Goal: Book appointment/travel/reservation

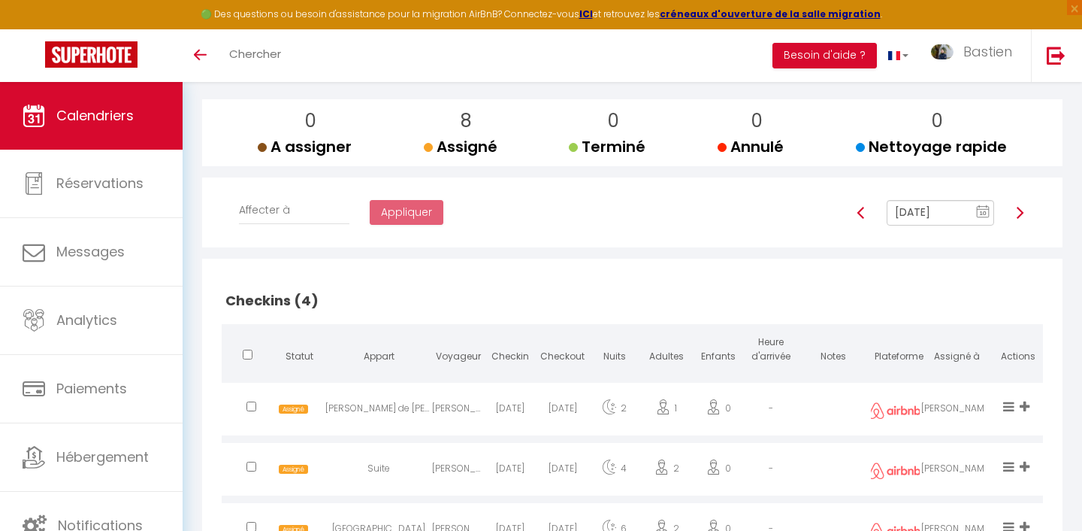
scroll to position [126, 0]
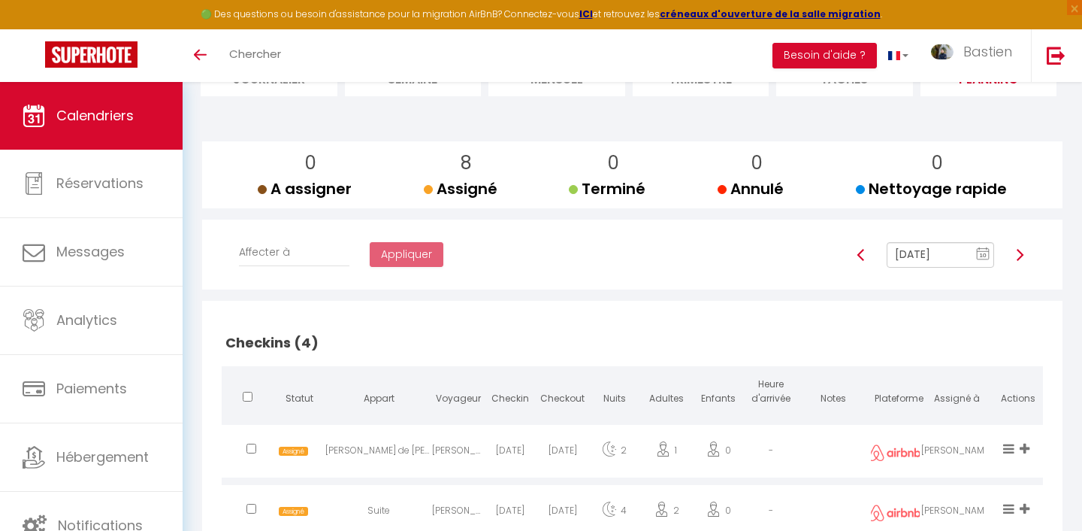
click at [933, 261] on input "[DATE]" at bounding box center [940, 255] width 107 height 26
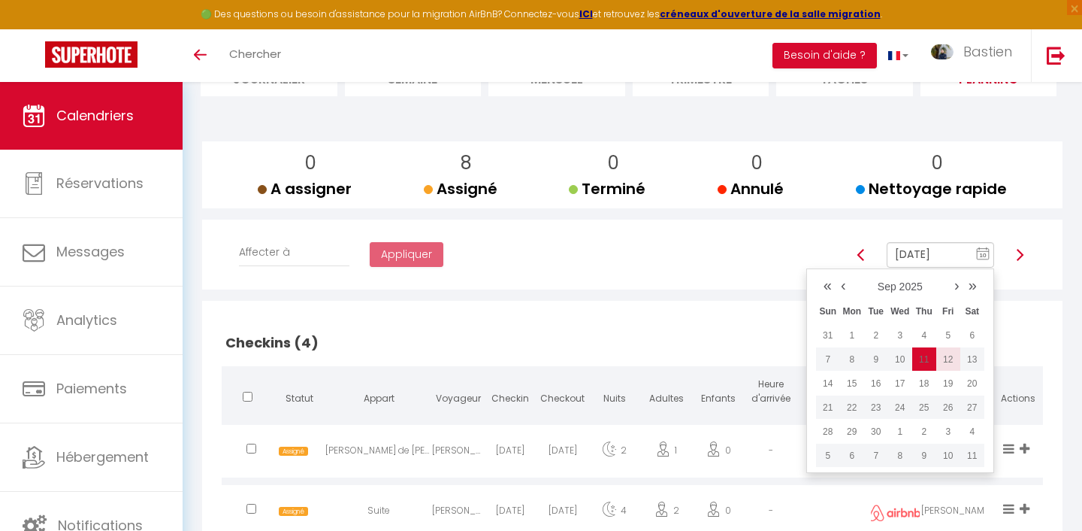
click at [945, 365] on td "12" at bounding box center [948, 359] width 24 height 24
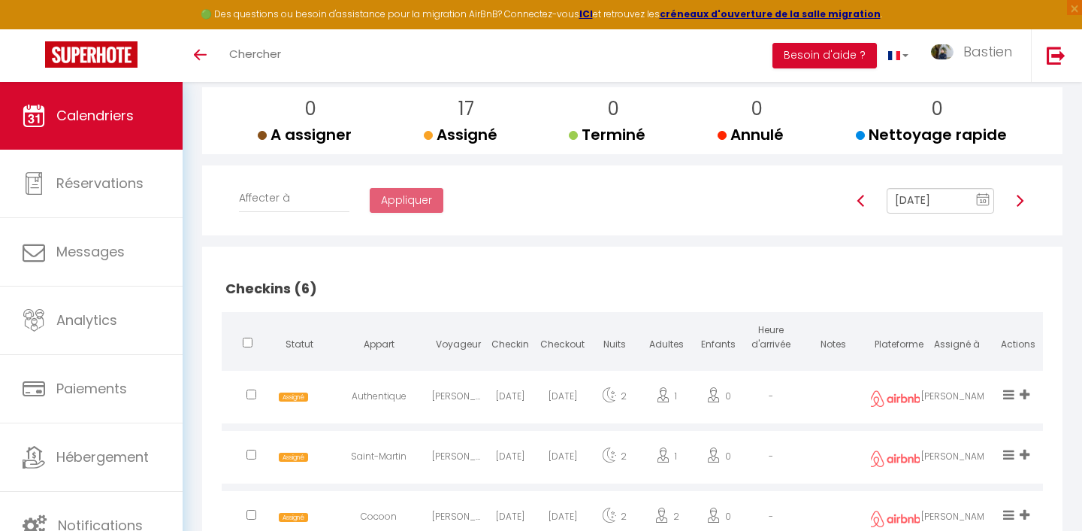
scroll to position [0, 0]
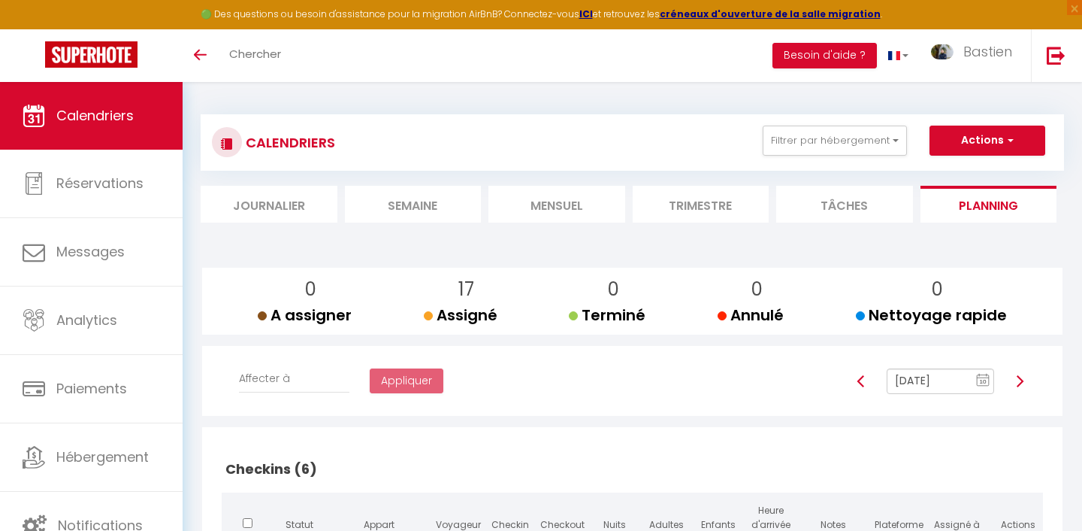
click at [933, 383] on input "[DATE]" at bounding box center [940, 381] width 107 height 26
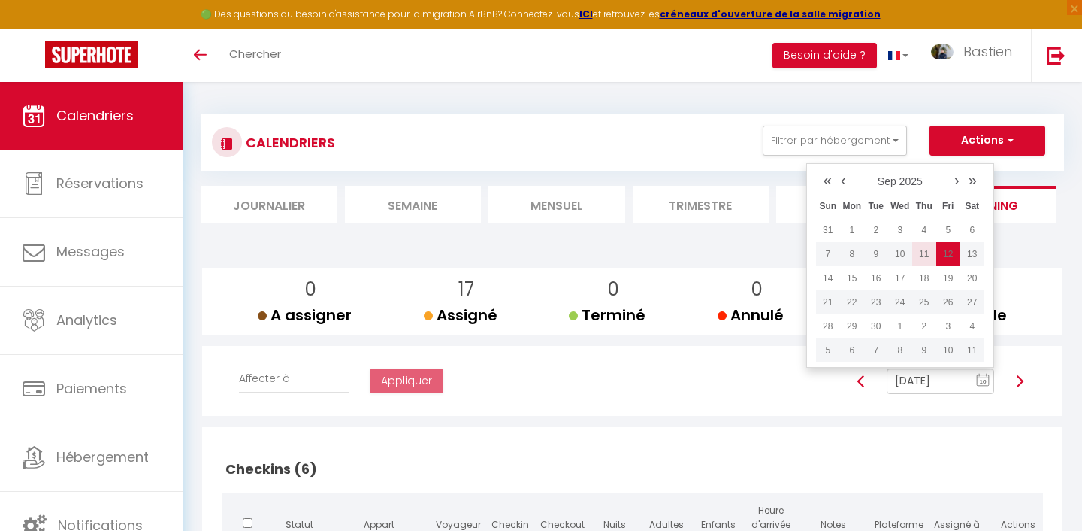
click at [918, 257] on td "11" at bounding box center [924, 254] width 24 height 24
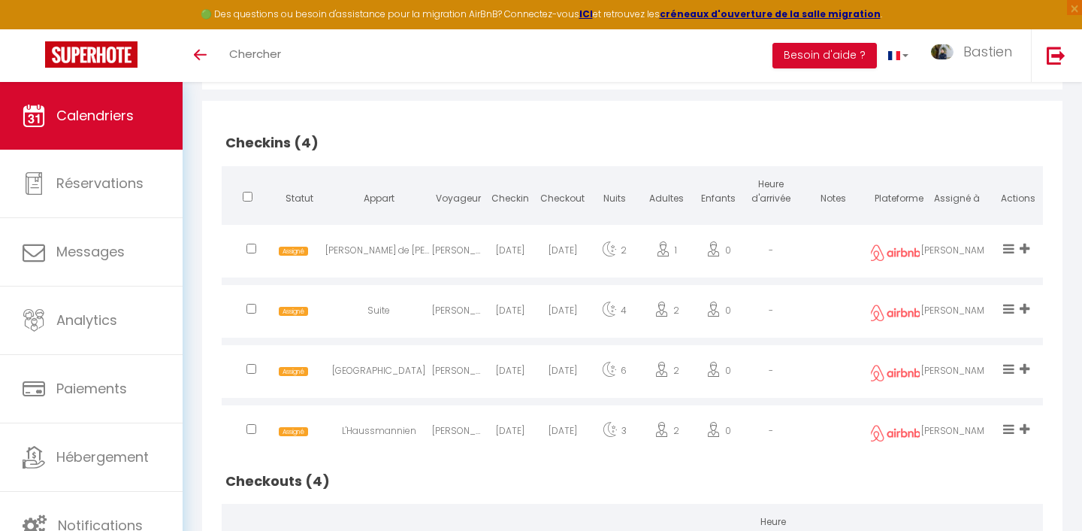
scroll to position [98, 0]
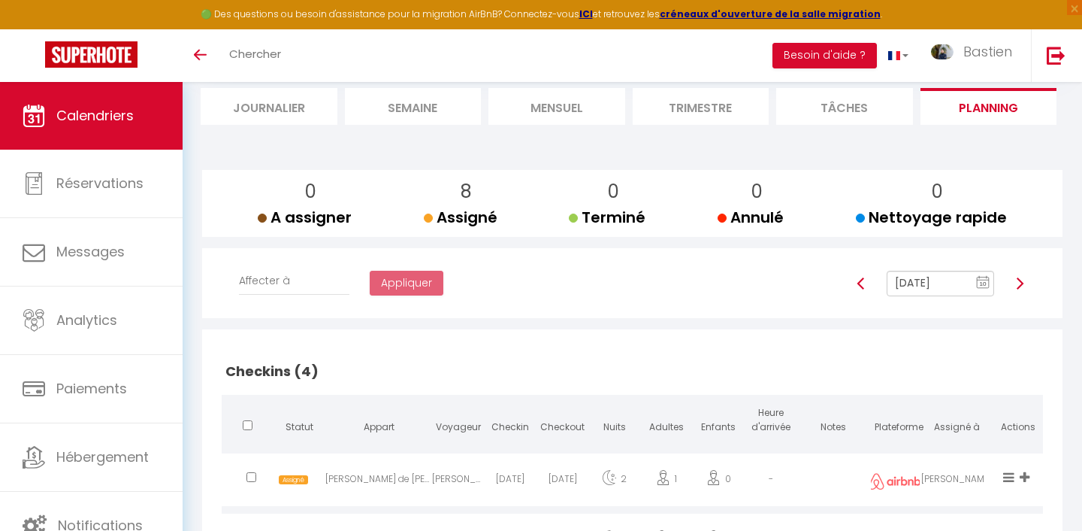
click at [1022, 283] on img at bounding box center [1020, 283] width 12 height 12
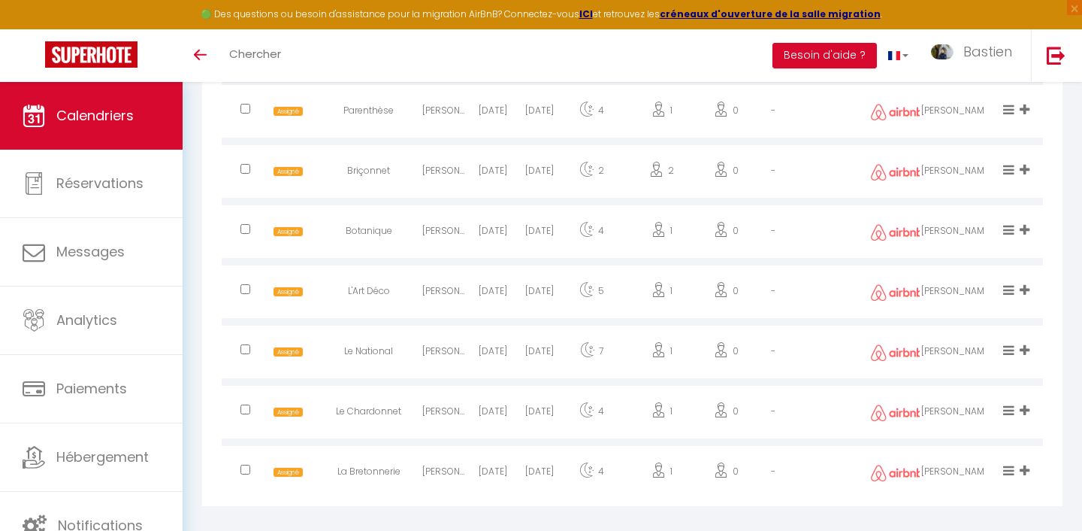
scroll to position [1176, 0]
click at [1029, 410] on icon at bounding box center [1025, 412] width 10 height 13
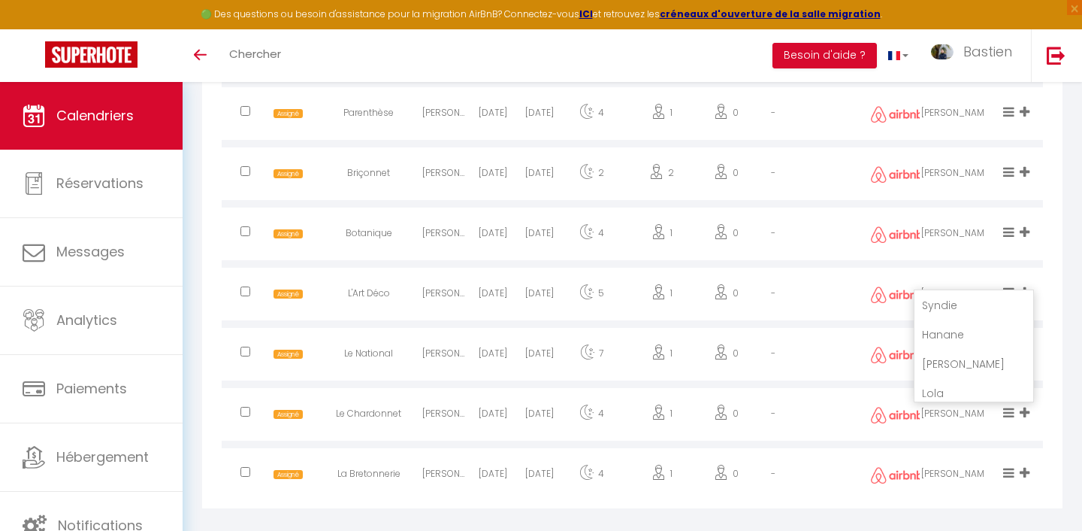
scroll to position [153, 0]
click at [957, 363] on li "Lola" at bounding box center [974, 357] width 119 height 29
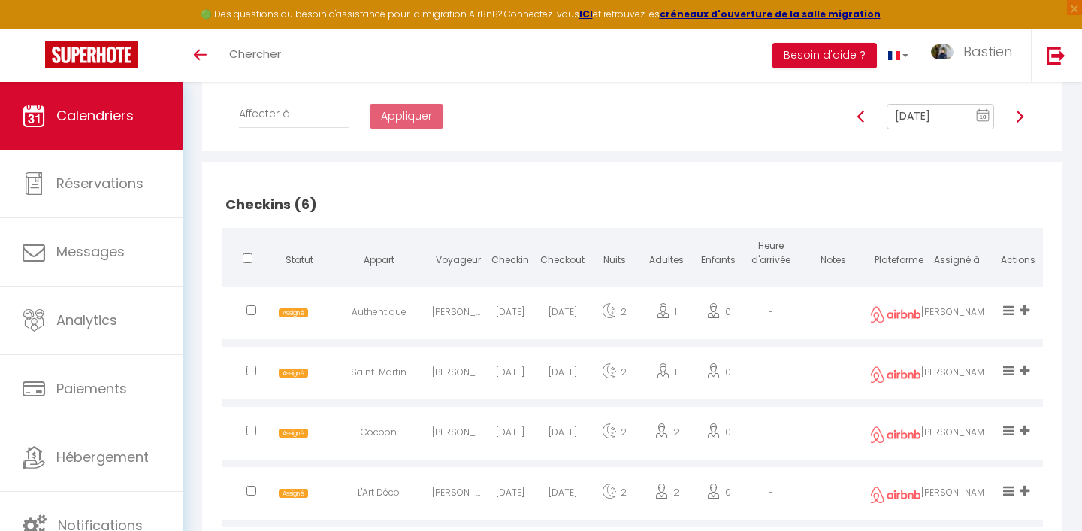
scroll to position [231, 0]
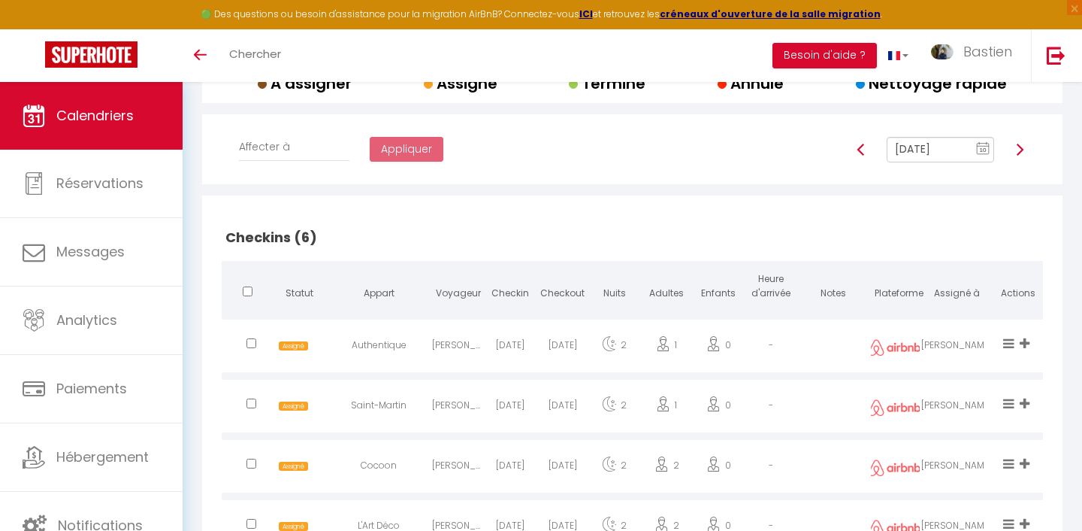
click at [1026, 145] on div at bounding box center [1020, 150] width 32 height 26
click at [1019, 148] on img at bounding box center [1020, 150] width 12 height 12
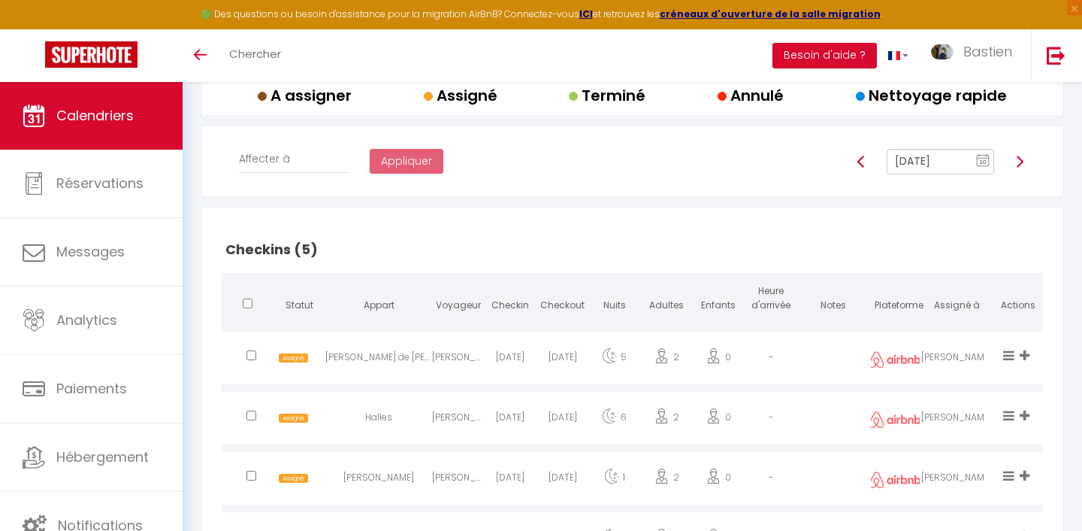
scroll to position [220, 0]
click at [1014, 161] on img at bounding box center [1020, 161] width 12 height 12
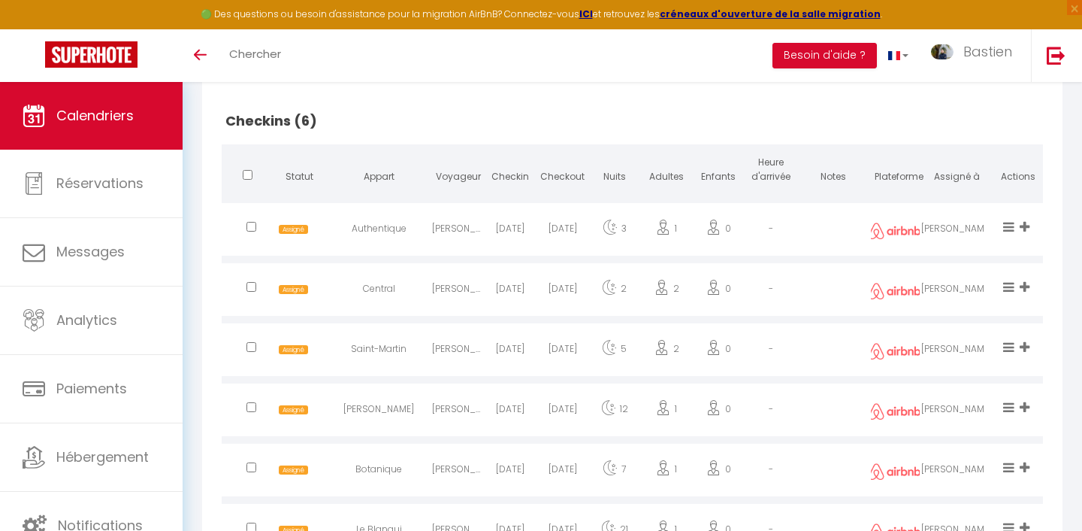
scroll to position [119, 0]
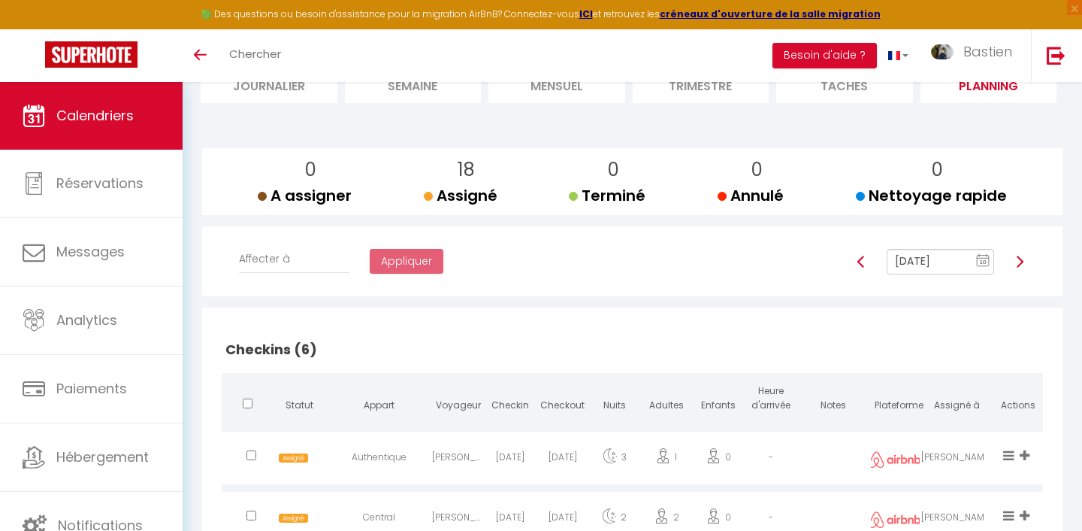
click at [947, 258] on input "[DATE]" at bounding box center [940, 262] width 107 height 26
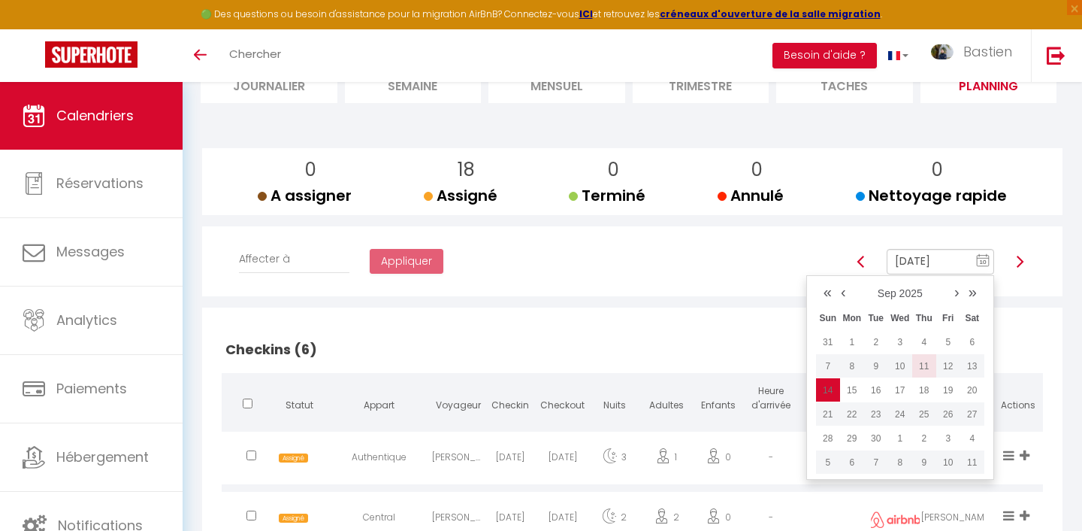
click at [920, 369] on td "11" at bounding box center [924, 366] width 24 height 24
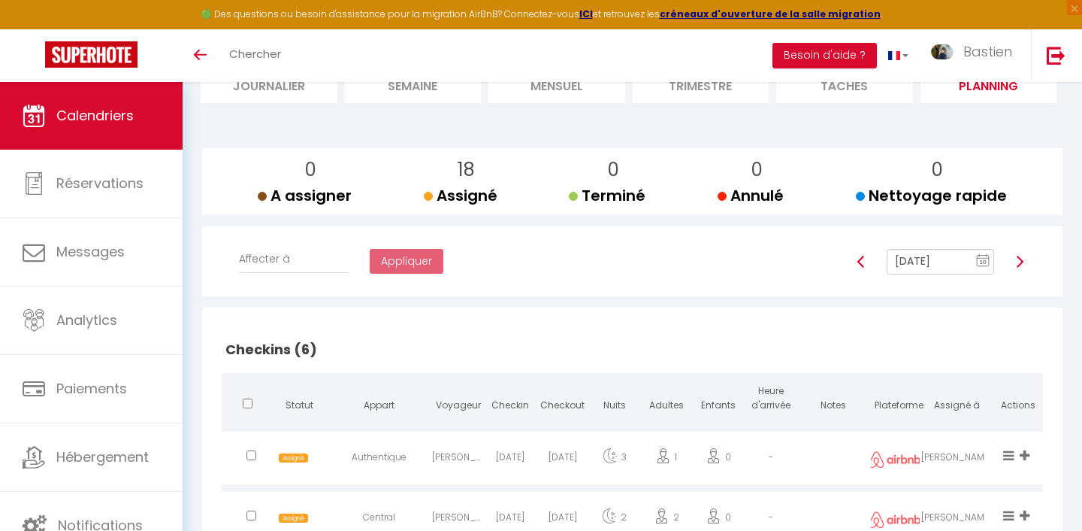
type input "[DATE]"
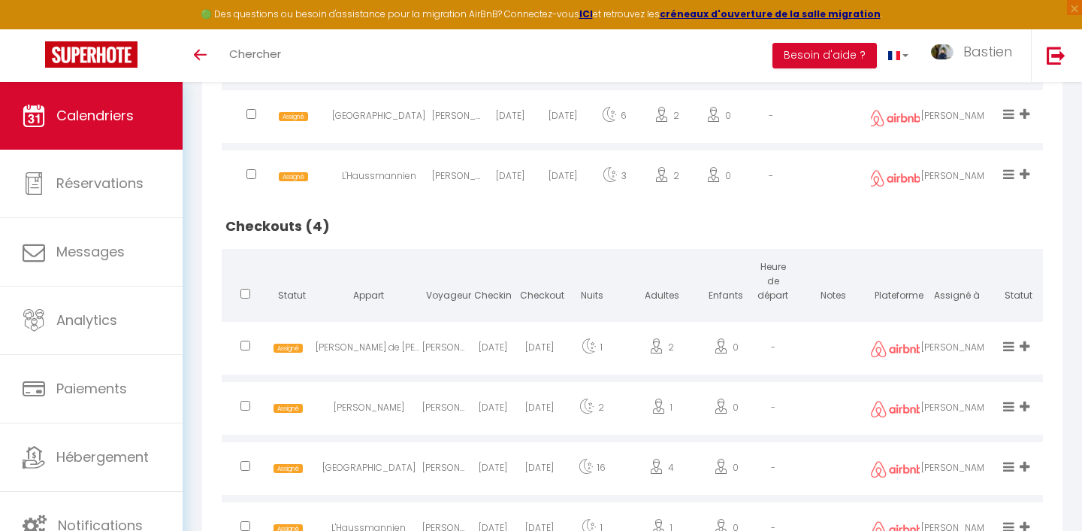
scroll to position [653, 0]
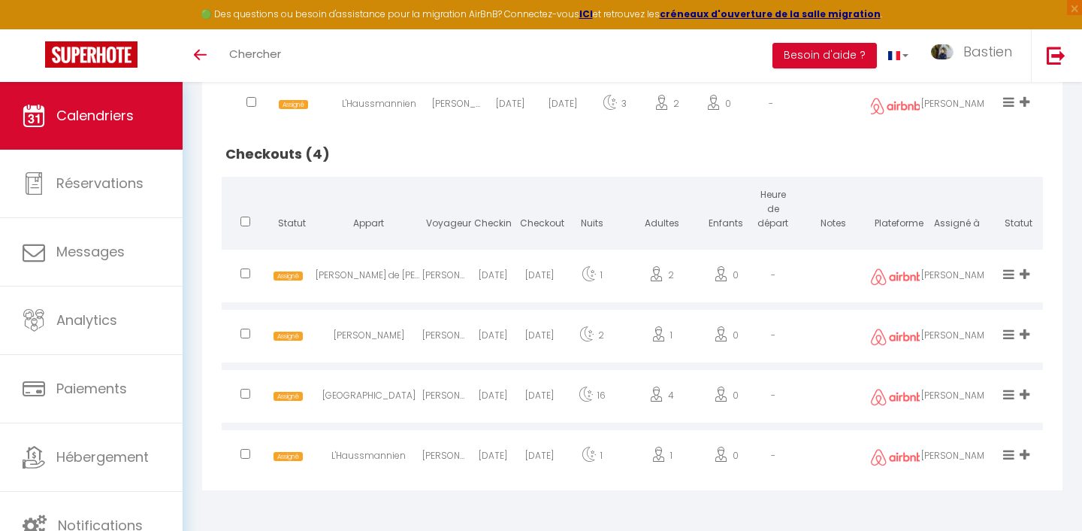
click at [1027, 454] on icon at bounding box center [1025, 454] width 10 height 13
click at [953, 377] on li "Latéfa" at bounding box center [974, 375] width 119 height 29
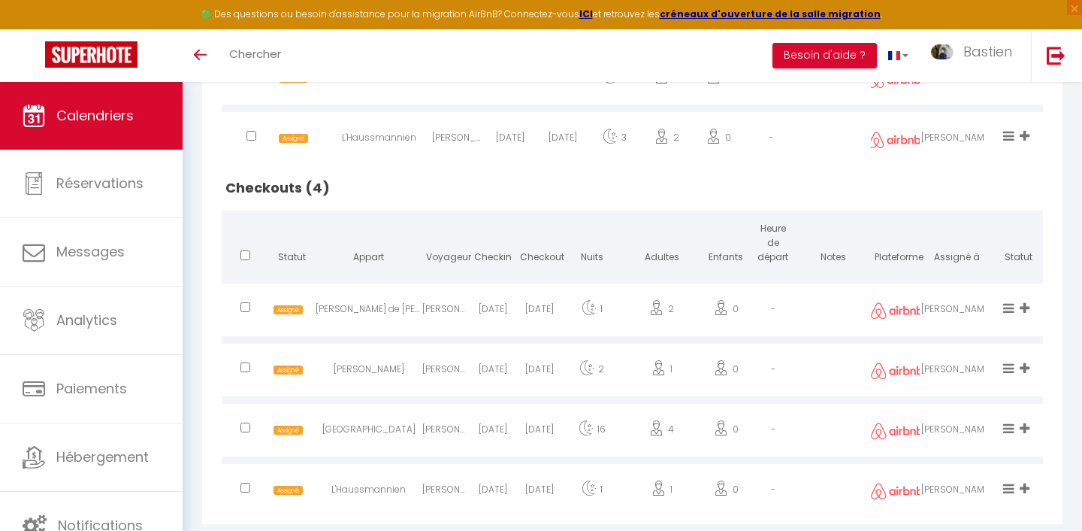
scroll to position [612, 0]
